Goal: Find specific page/section: Find specific page/section

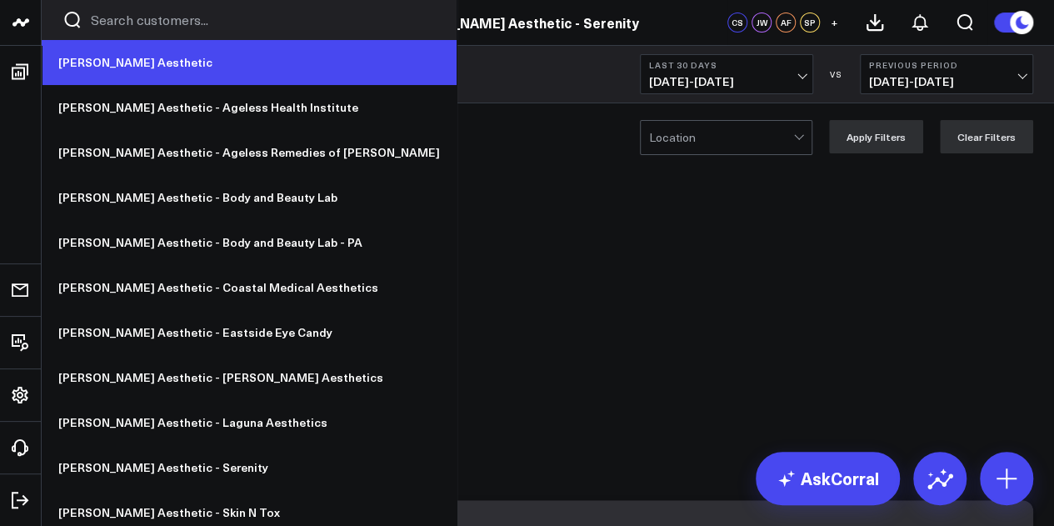
click at [100, 62] on link "[PERSON_NAME] Aesthetic" at bounding box center [249, 62] width 415 height 45
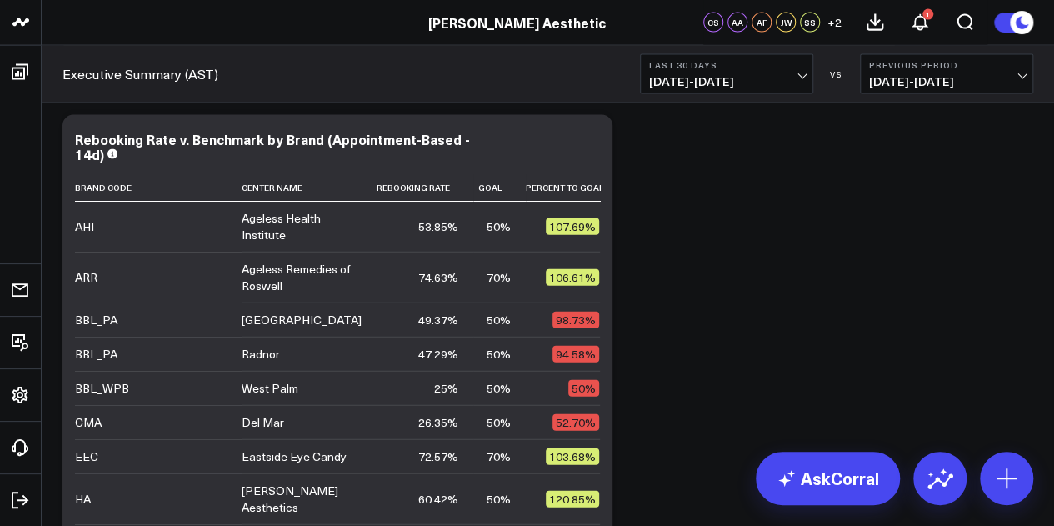
scroll to position [1912, 0]
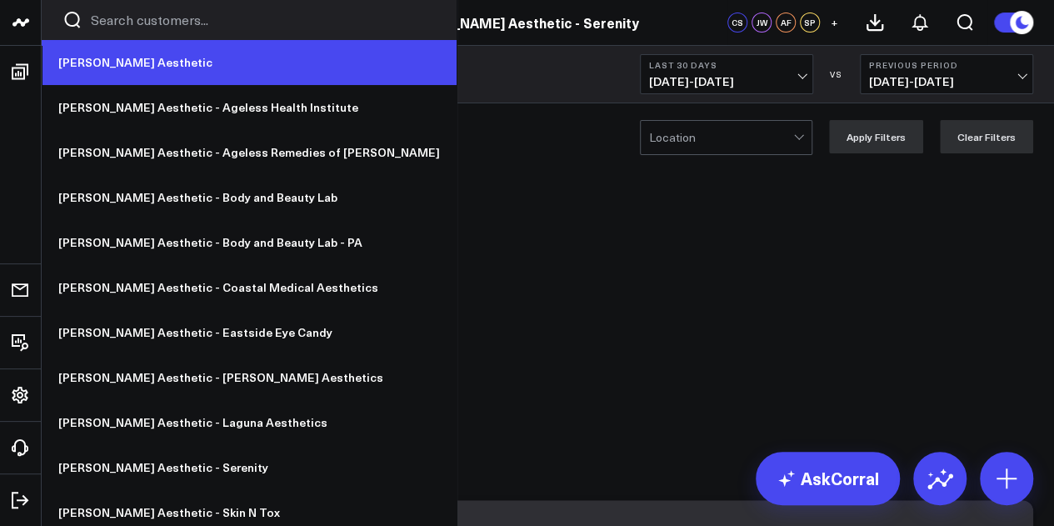
click at [118, 62] on link "[PERSON_NAME] Aesthetic" at bounding box center [249, 62] width 415 height 45
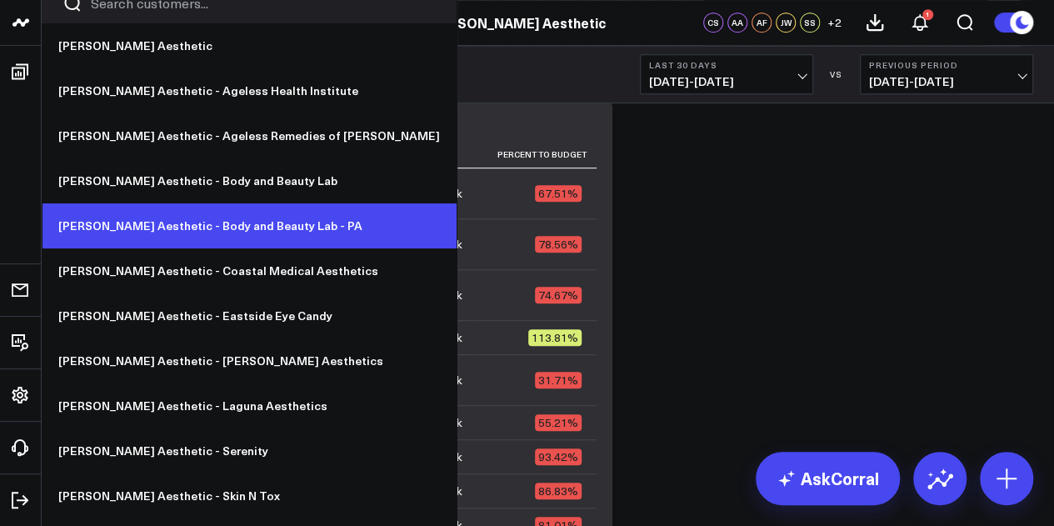
scroll to position [18, 0]
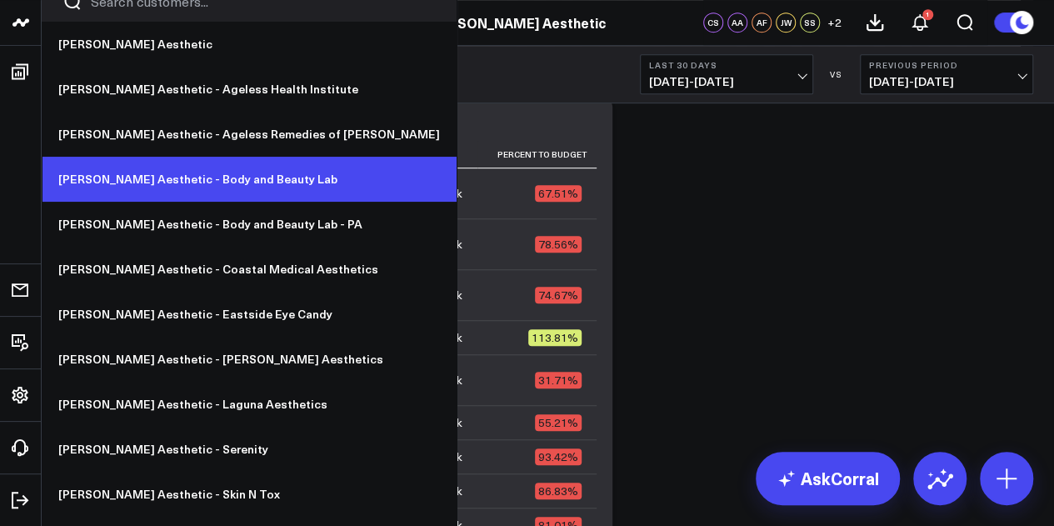
click at [232, 180] on link "[PERSON_NAME] Aesthetic - Body and Beauty Lab" at bounding box center [249, 179] width 415 height 45
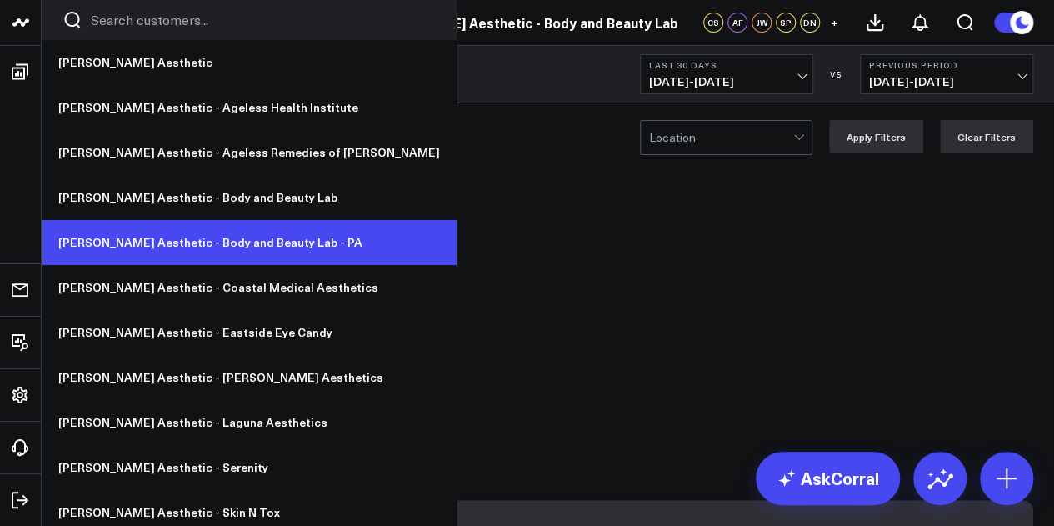
click at [212, 232] on link "[PERSON_NAME] Aesthetic - Body and Beauty Lab - PA" at bounding box center [249, 242] width 415 height 45
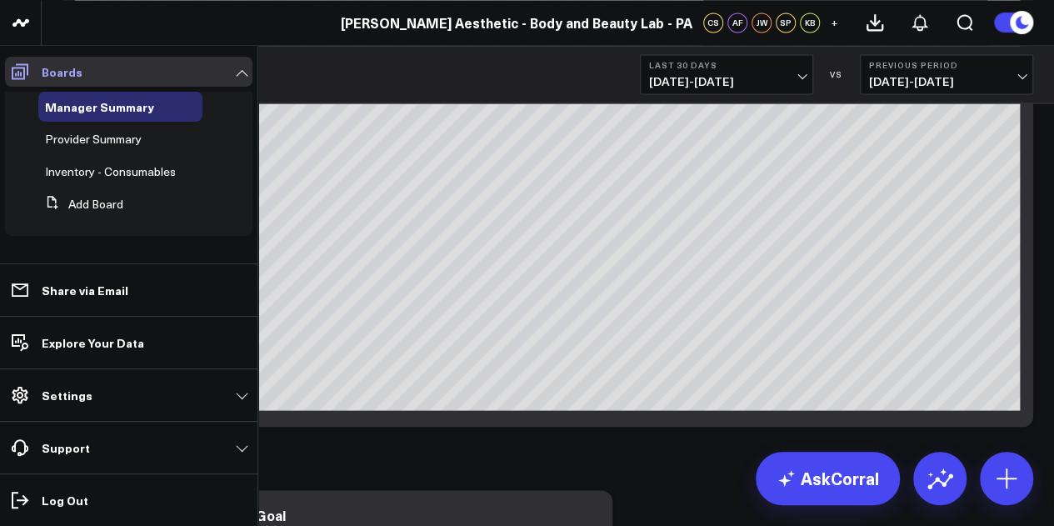
scroll to position [4552, 0]
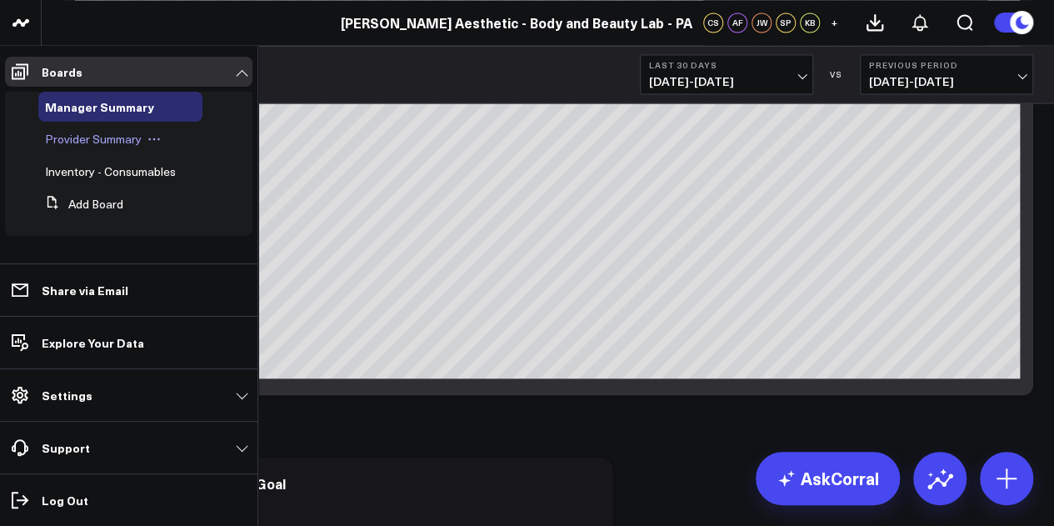
click at [117, 138] on span "Provider Summary" at bounding box center [93, 139] width 97 height 16
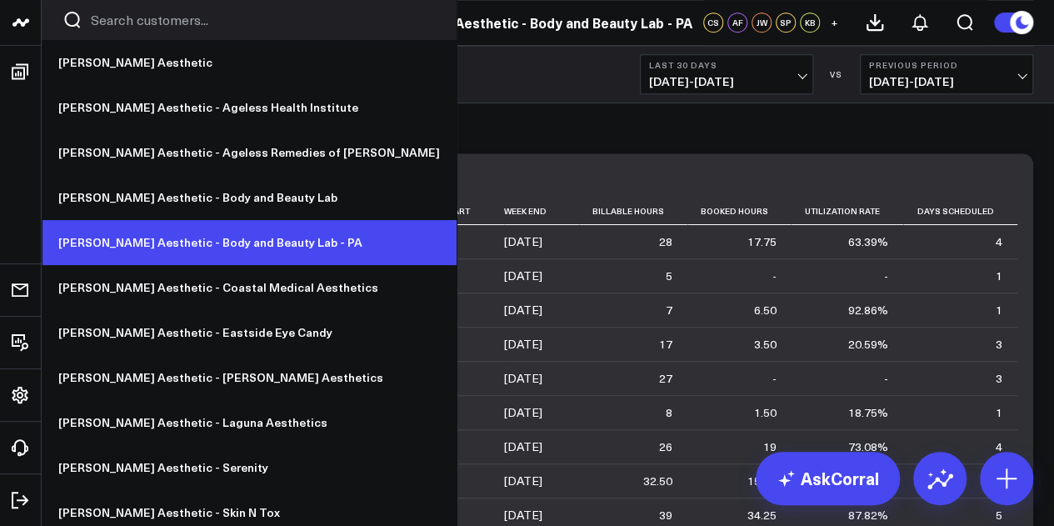
scroll to position [53, 0]
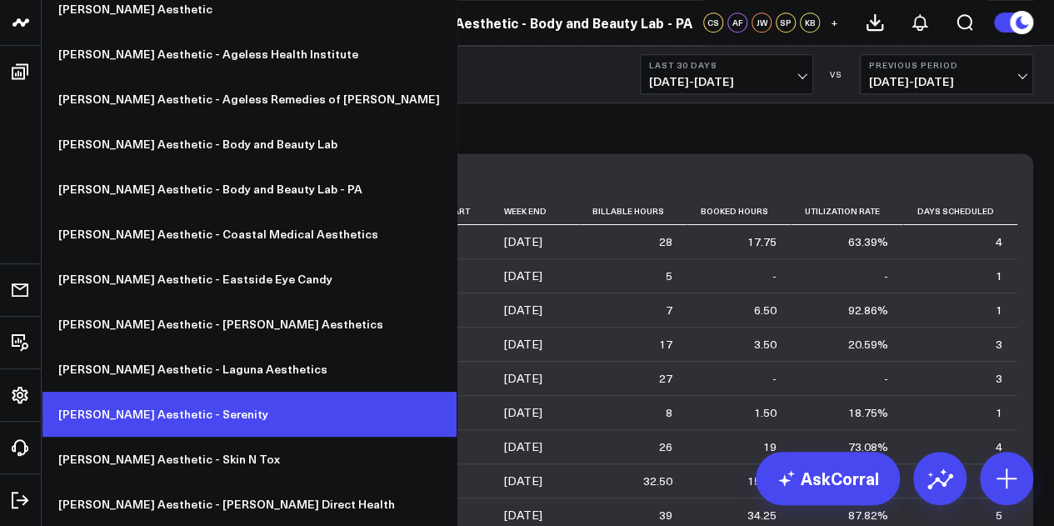
click at [192, 422] on link "[PERSON_NAME] Aesthetic - Serenity" at bounding box center [249, 414] width 415 height 45
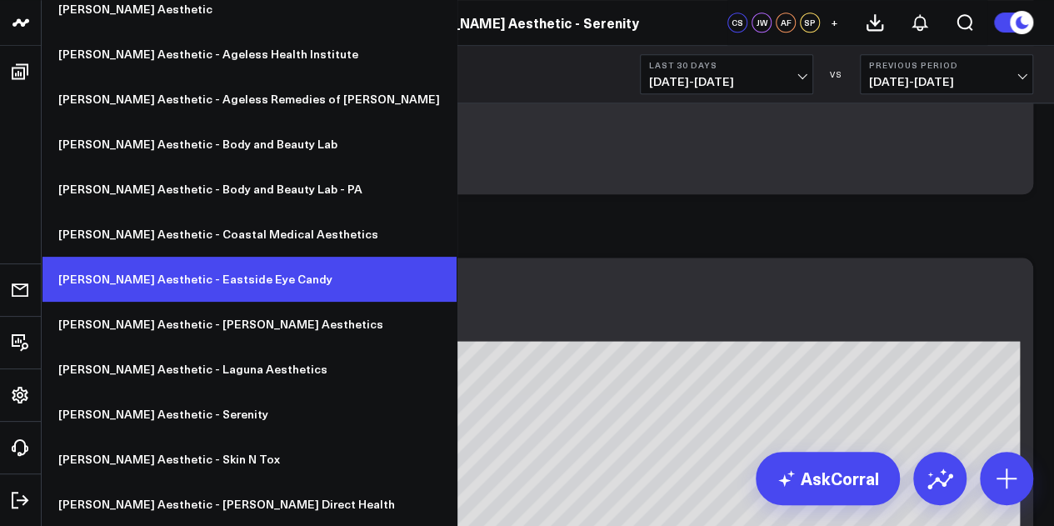
scroll to position [4049, 0]
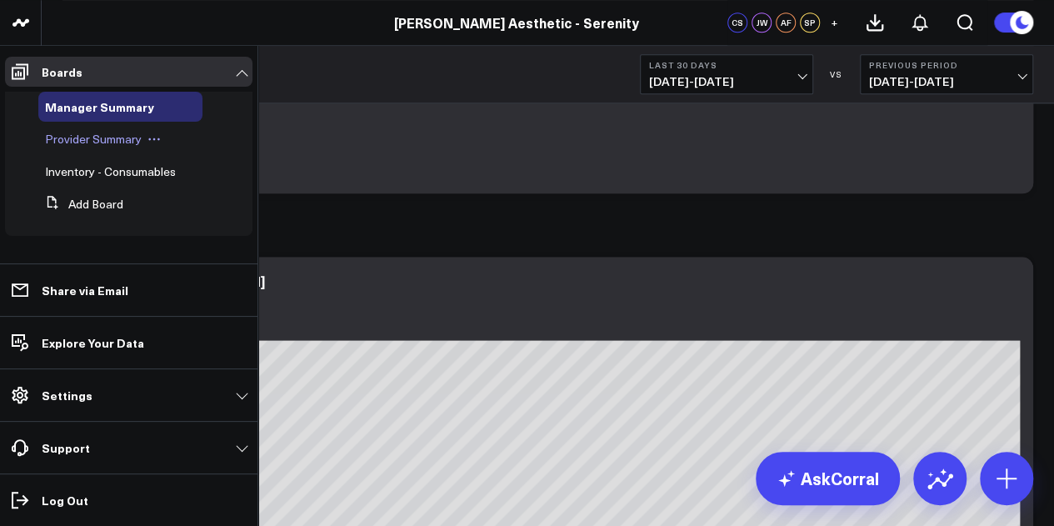
click at [125, 142] on span "Provider Summary" at bounding box center [93, 139] width 97 height 16
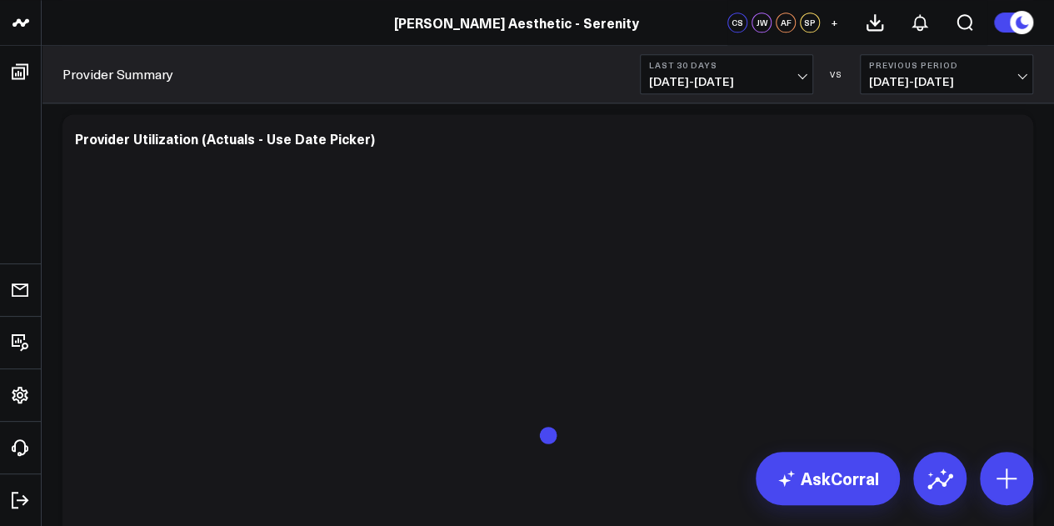
scroll to position [1090, 0]
